Goal: Information Seeking & Learning: Learn about a topic

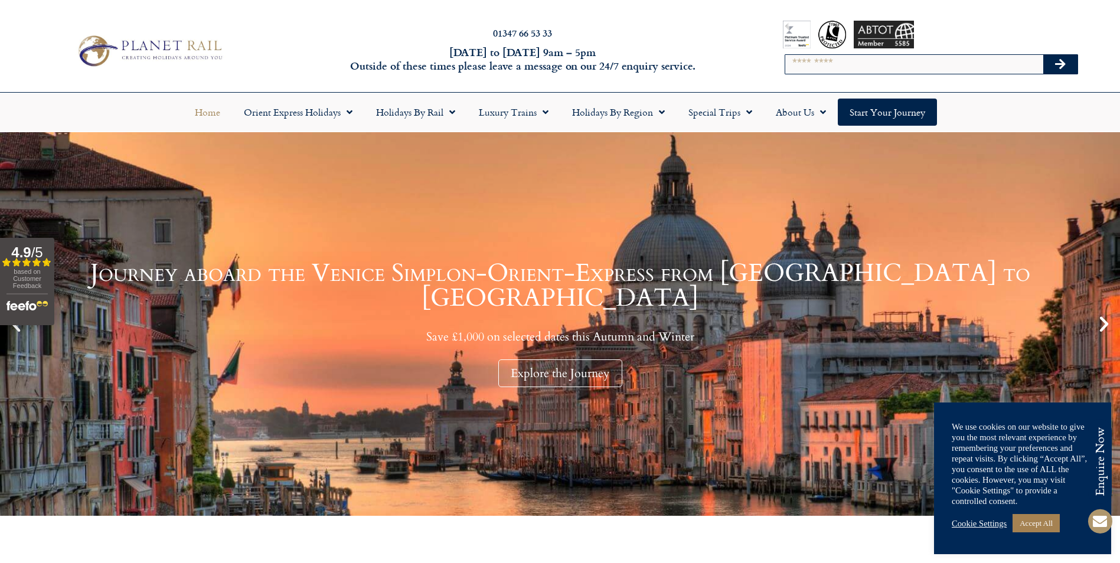
click at [1018, 526] on link "Accept All" at bounding box center [1036, 523] width 47 height 18
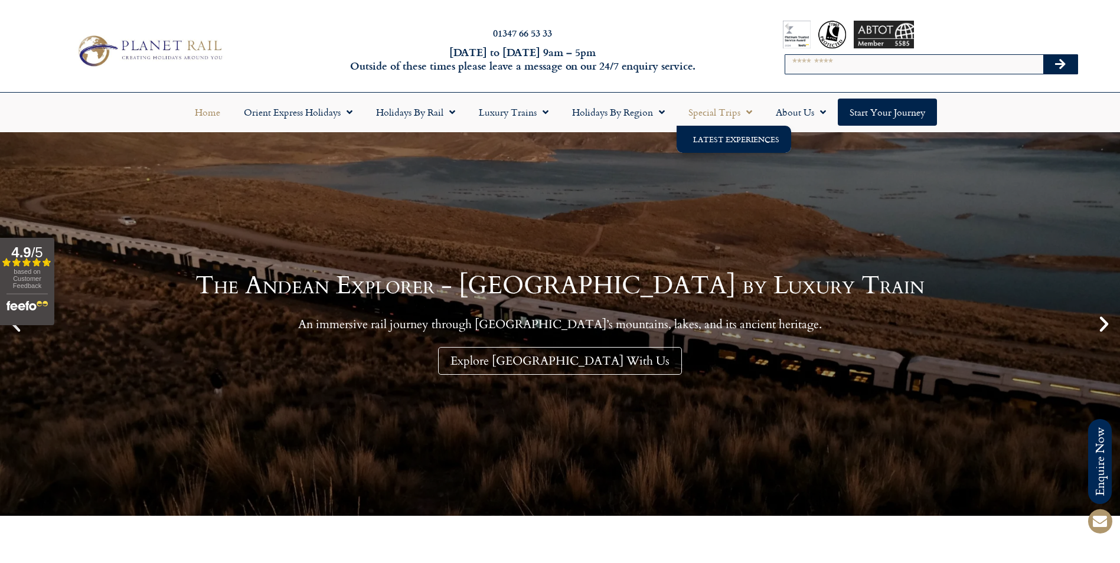
click at [721, 133] on link "Latest Experiences" at bounding box center [734, 139] width 115 height 27
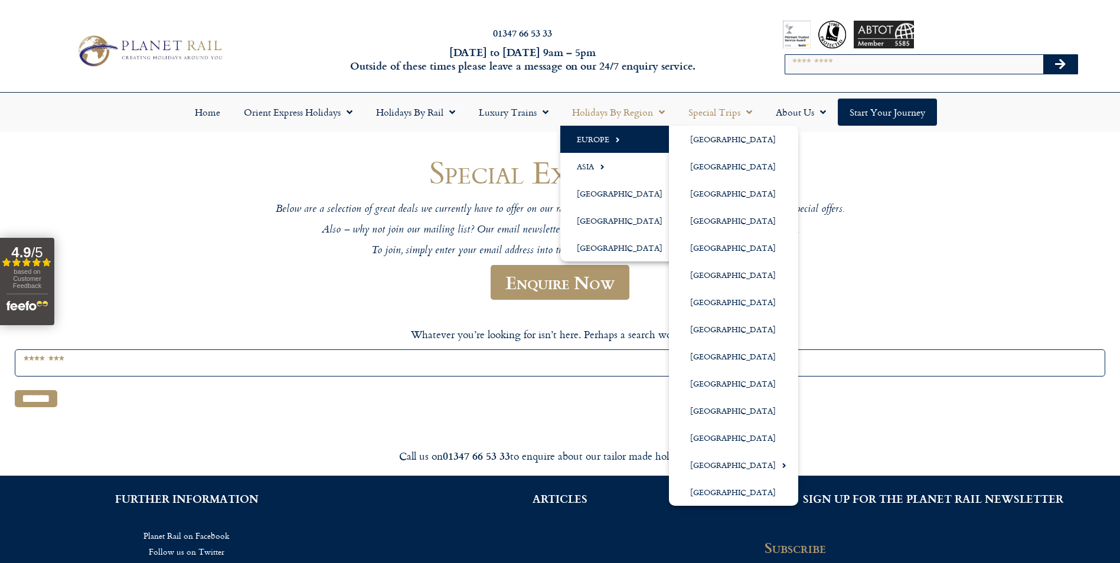
click at [589, 145] on link "Europe" at bounding box center [622, 139] width 125 height 27
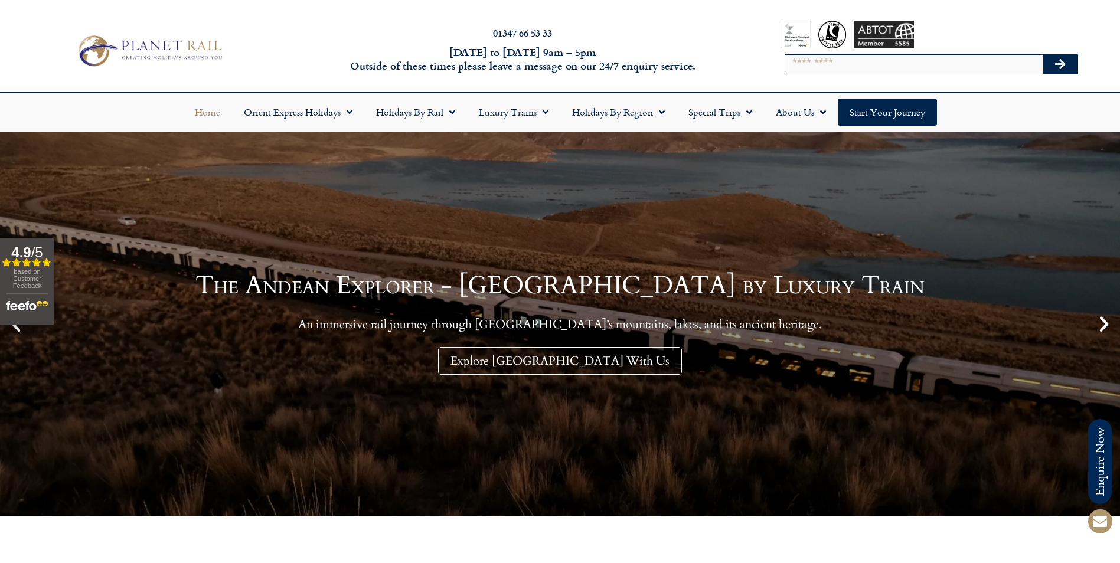
click at [1105, 333] on icon "Next slide" at bounding box center [1104, 324] width 20 height 20
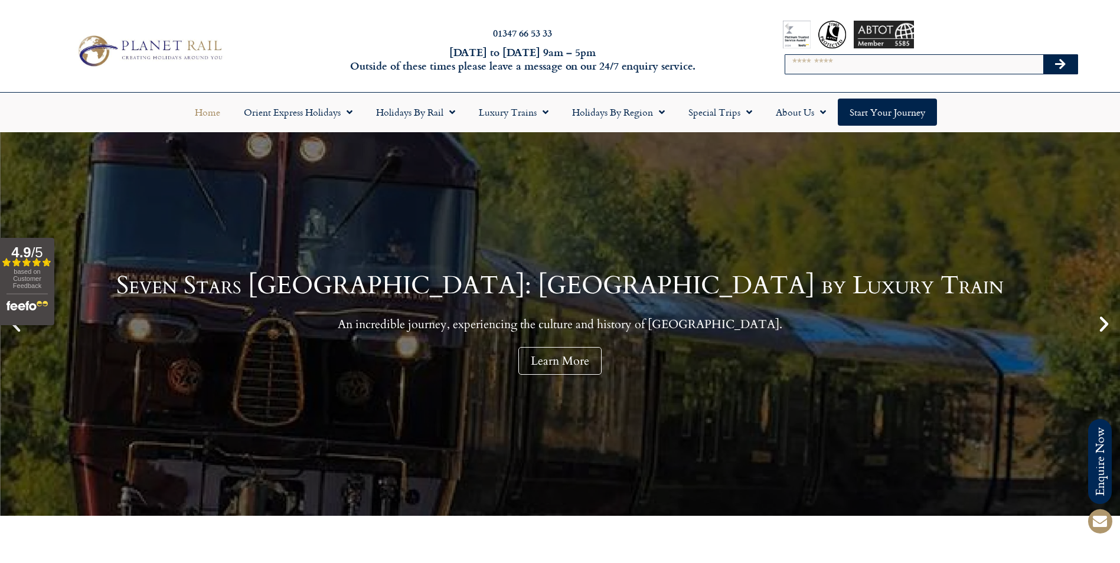
click at [1105, 327] on icon "Next slide" at bounding box center [1104, 324] width 20 height 20
click at [1105, 322] on icon "Next slide" at bounding box center [1104, 324] width 20 height 20
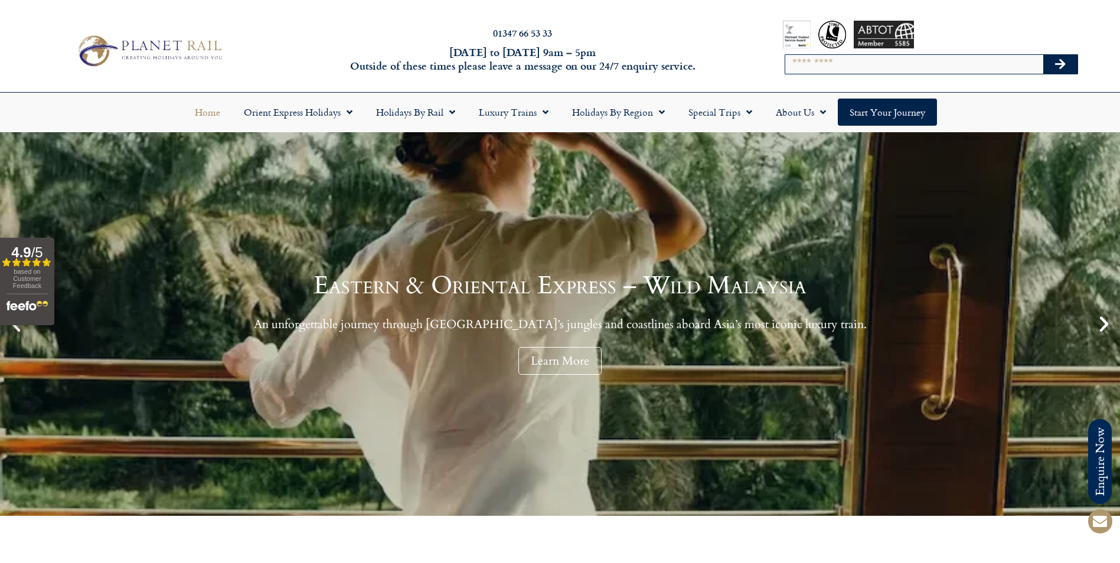
click at [1105, 322] on icon "Next slide" at bounding box center [1104, 324] width 20 height 20
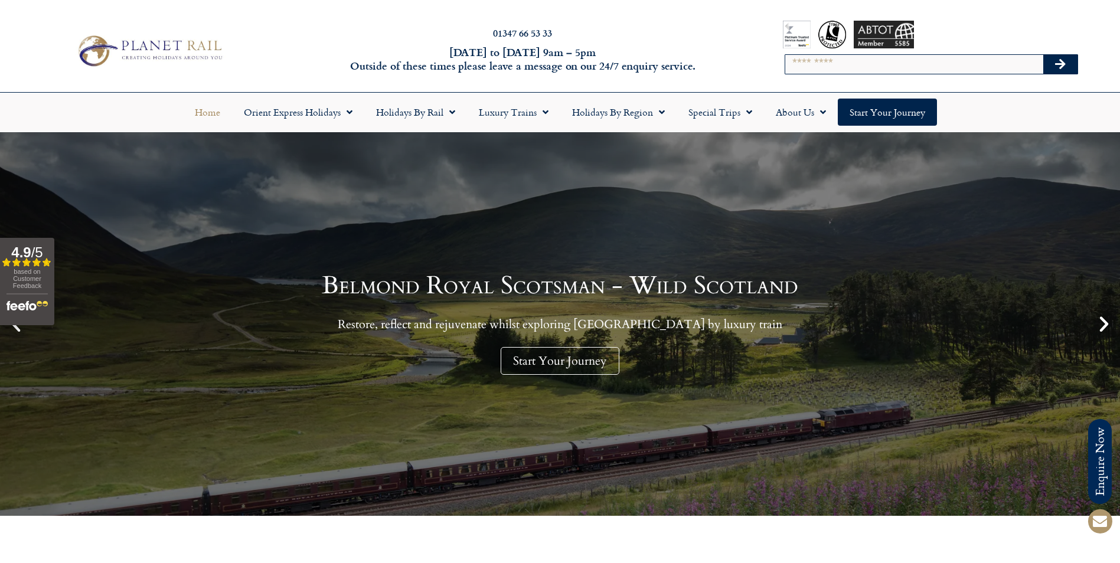
click at [1105, 322] on icon "Next slide" at bounding box center [1104, 324] width 20 height 20
click at [1101, 322] on icon "Next slide" at bounding box center [1104, 324] width 20 height 20
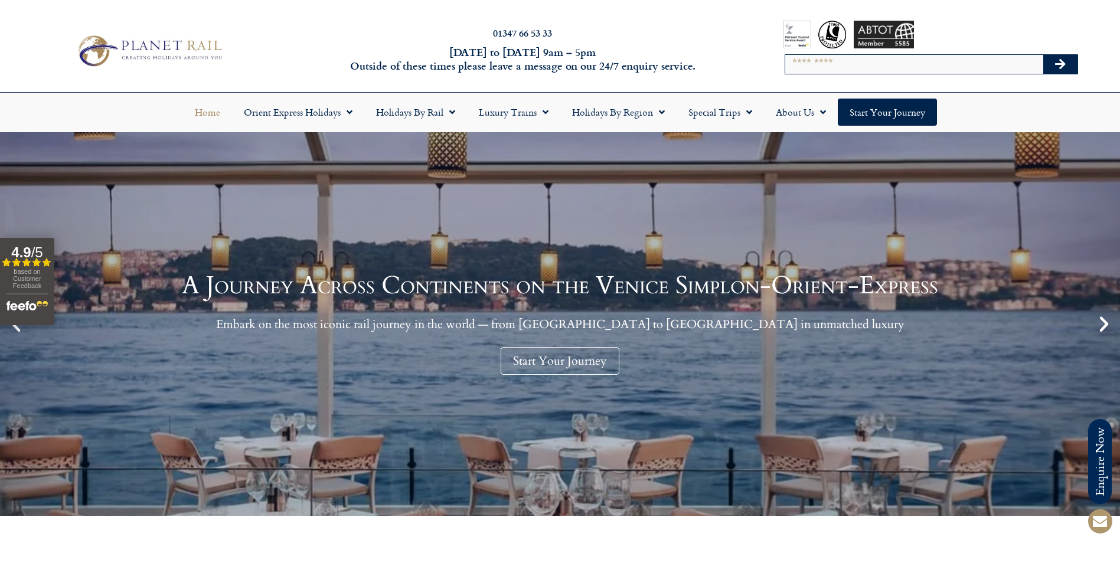
click at [1101, 322] on icon "Next slide" at bounding box center [1104, 324] width 20 height 20
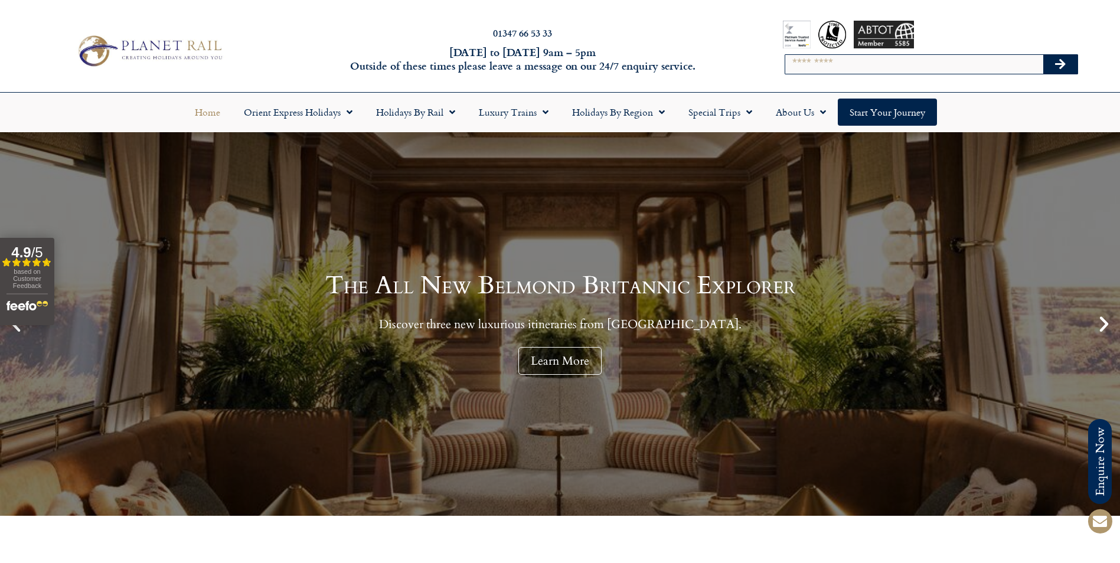
click at [1101, 322] on icon "Next slide" at bounding box center [1104, 324] width 20 height 20
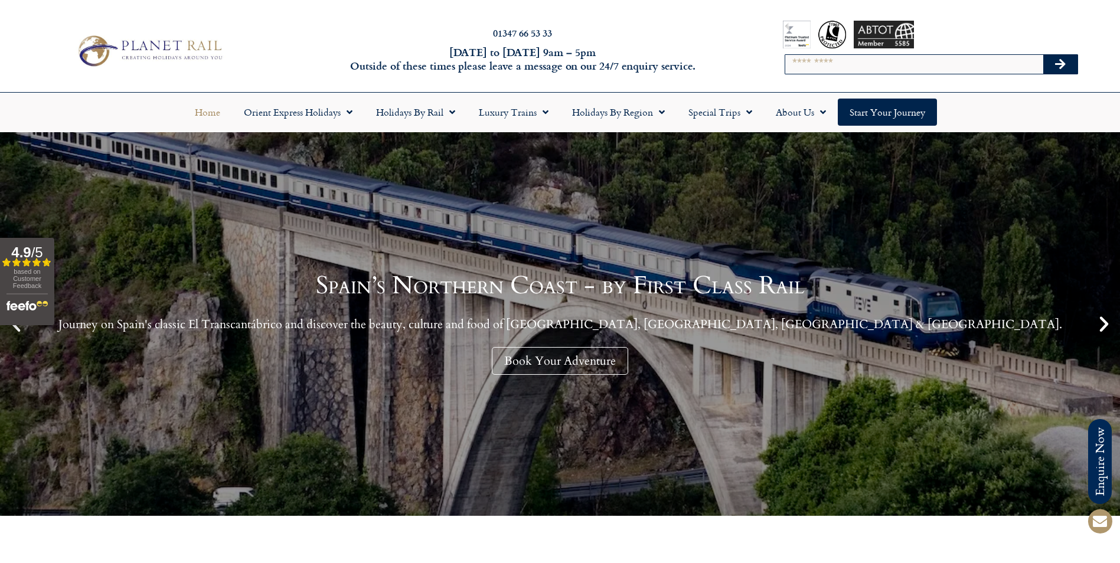
click at [1101, 322] on icon "Next slide" at bounding box center [1104, 324] width 20 height 20
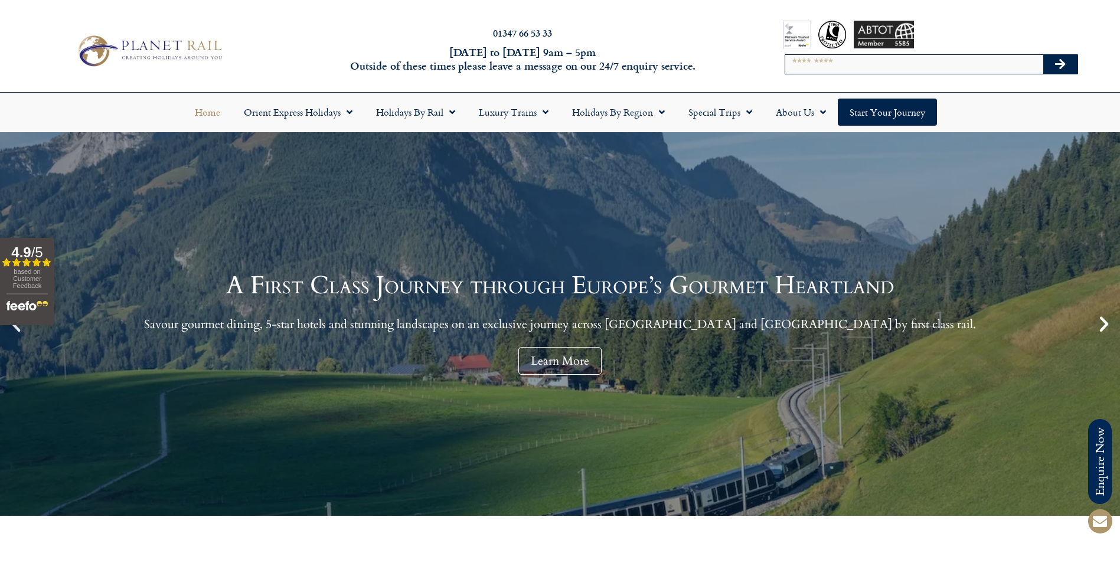
click at [1101, 322] on icon "Next slide" at bounding box center [1104, 324] width 20 height 20
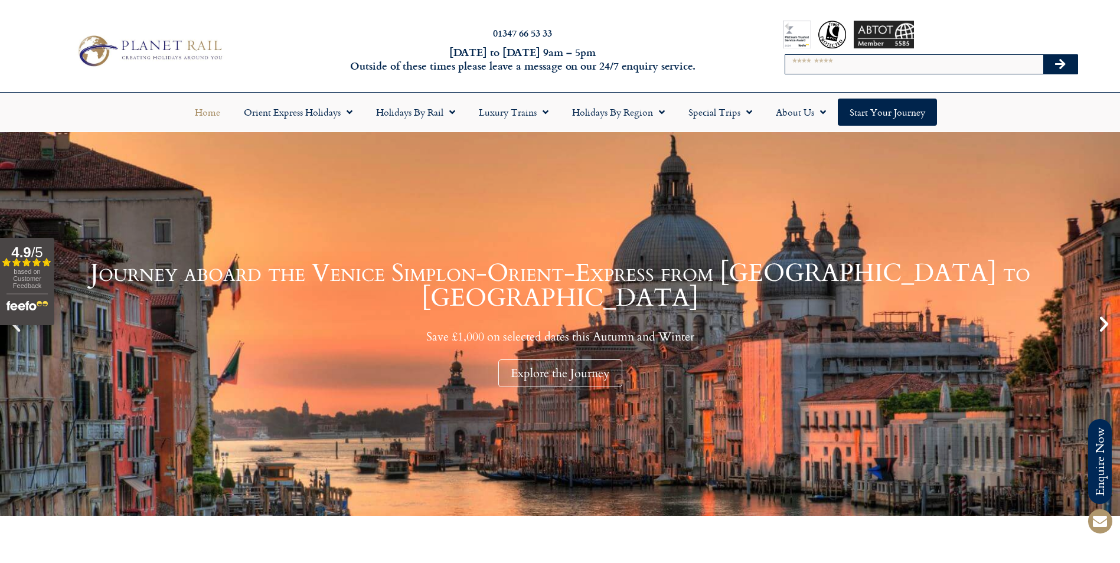
click at [842, 63] on input "Search" at bounding box center [914, 64] width 258 height 19
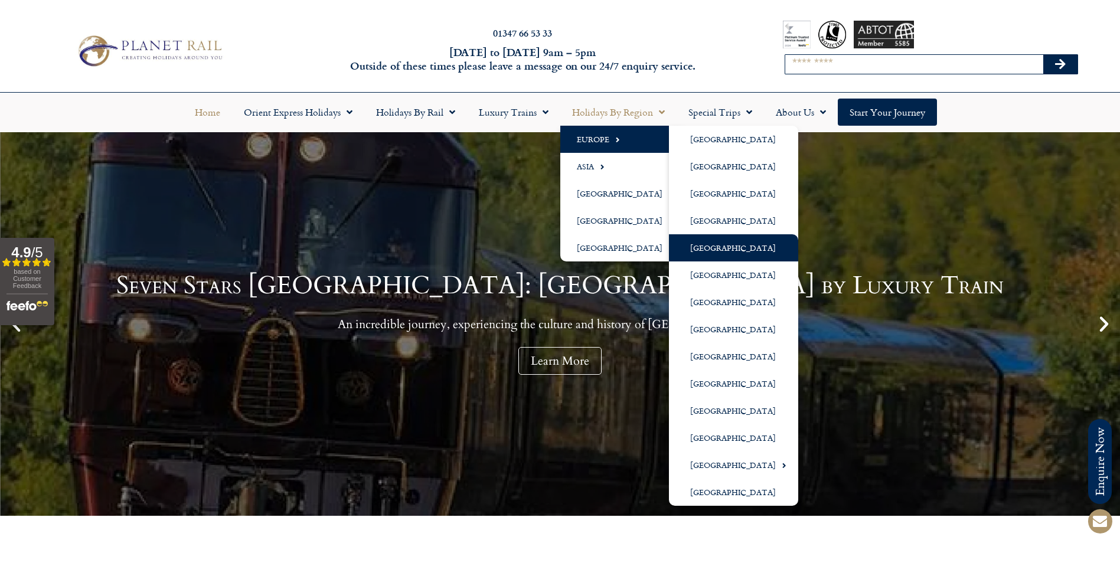
click at [696, 242] on link "[GEOGRAPHIC_DATA]" at bounding box center [733, 247] width 129 height 27
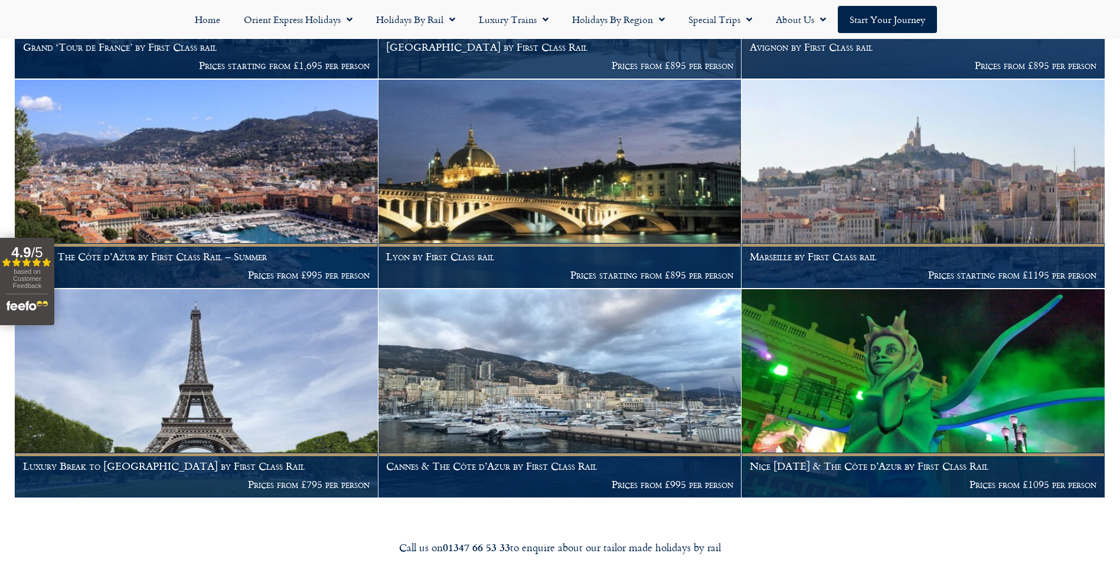
scroll to position [1653, 0]
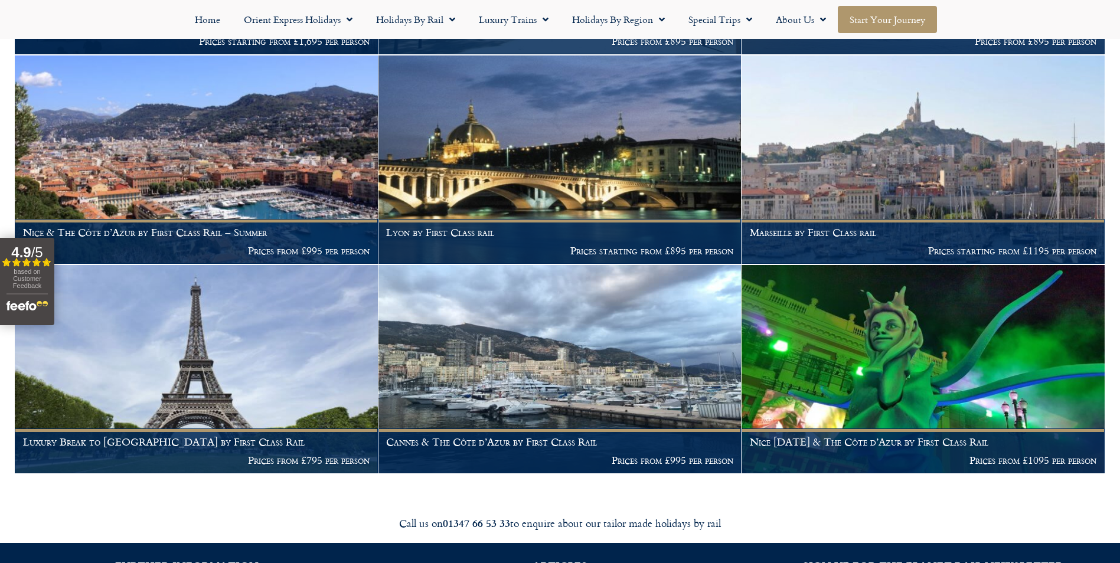
click at [887, 14] on link "Start your Journey" at bounding box center [887, 19] width 99 height 27
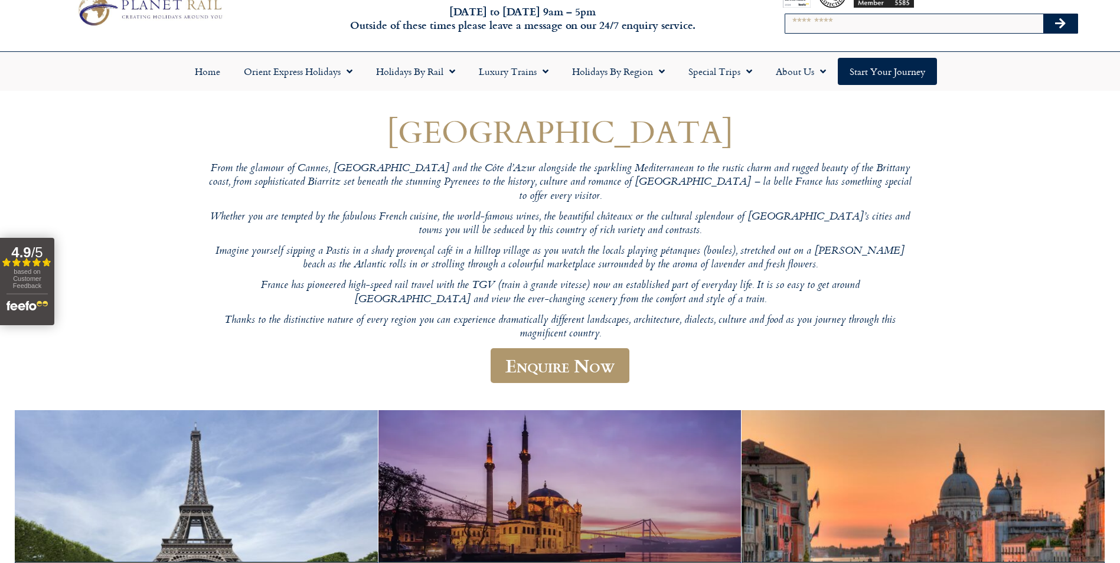
scroll to position [0, 0]
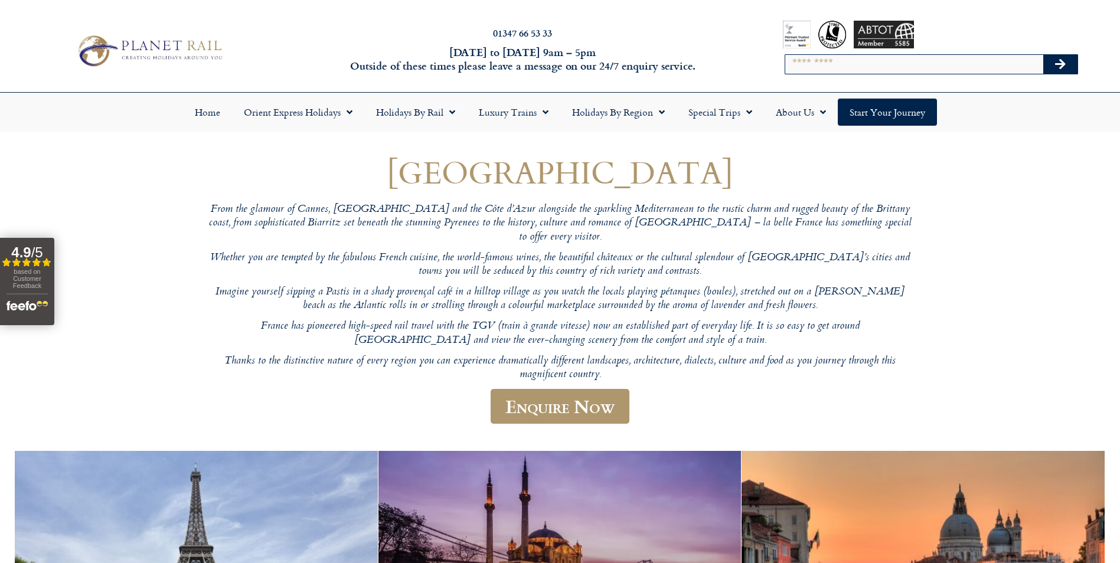
click at [895, 58] on input "Search" at bounding box center [914, 64] width 258 height 19
type input "**********"
click at [1043, 55] on button "Search" at bounding box center [1060, 64] width 34 height 19
